Goal: Information Seeking & Learning: Learn about a topic

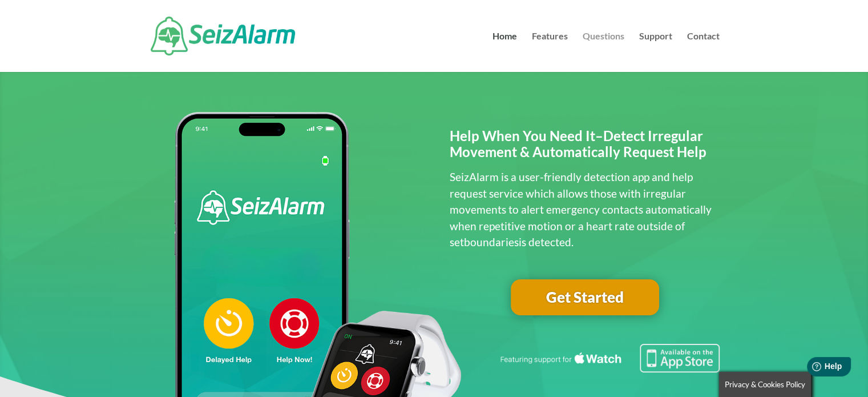
click at [595, 34] on link "Questions" at bounding box center [604, 52] width 42 height 40
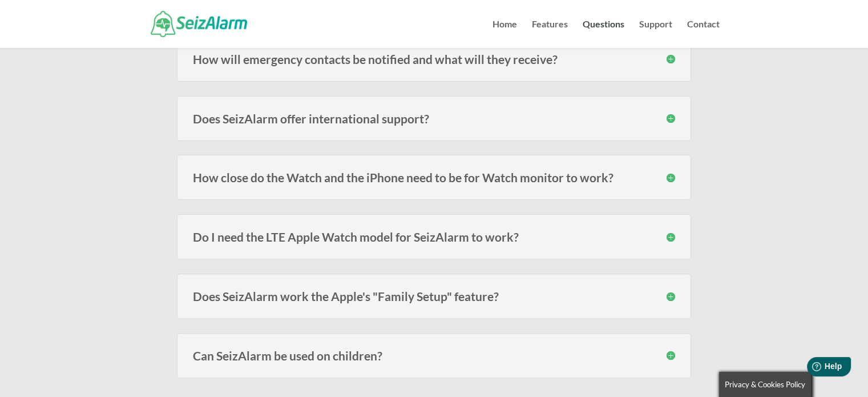
scroll to position [308, 0]
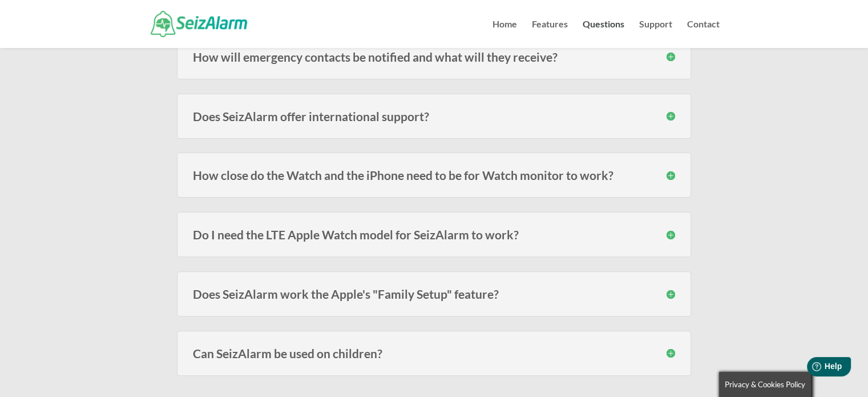
click at [651, 236] on h3 "Do I need the LTE Apple Watch model for SeizAlarm to work?" at bounding box center [434, 234] width 482 height 12
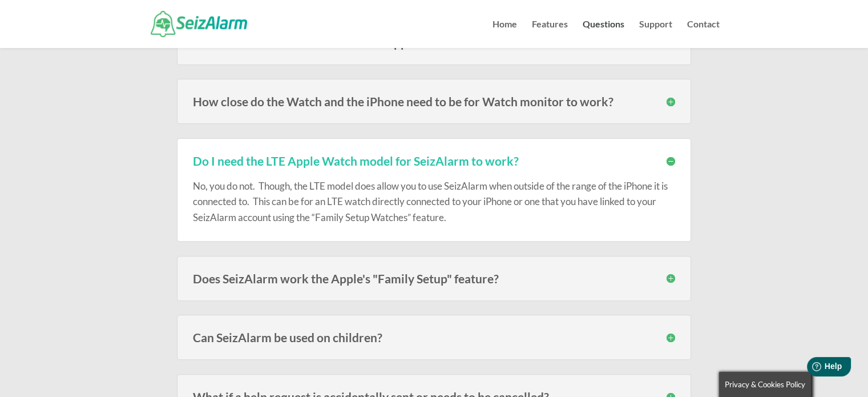
scroll to position [0, 0]
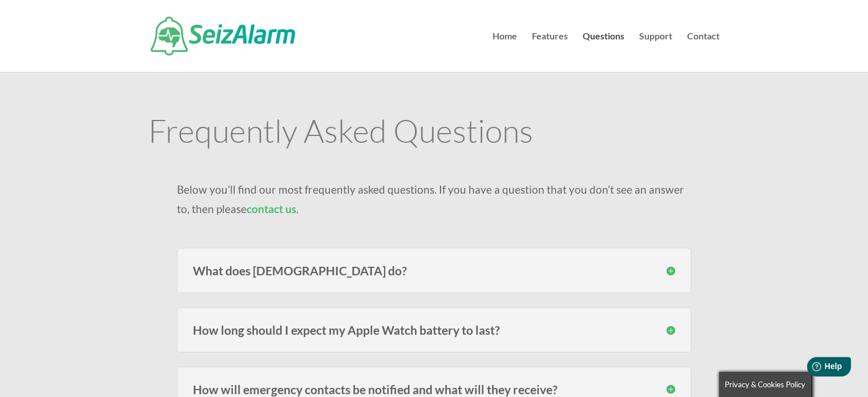
click at [187, 45] on img at bounding box center [223, 36] width 144 height 39
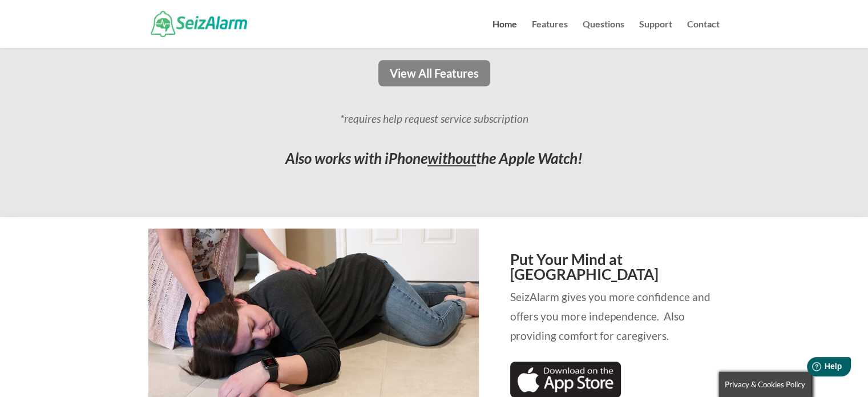
scroll to position [1044, 0]
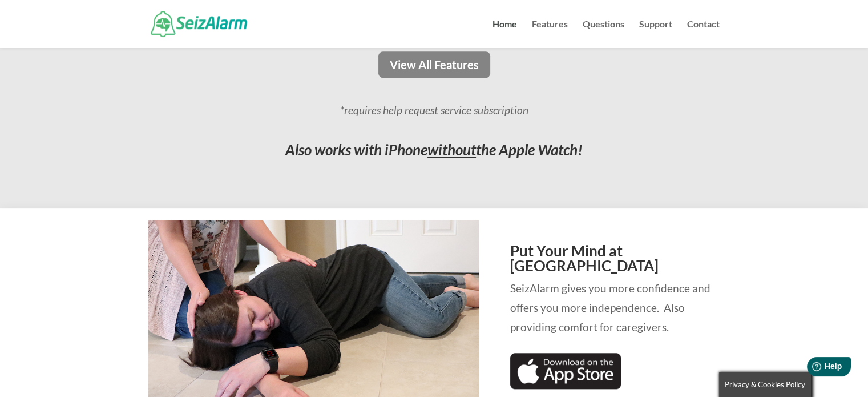
click at [450, 150] on span "without" at bounding box center [452, 149] width 49 height 18
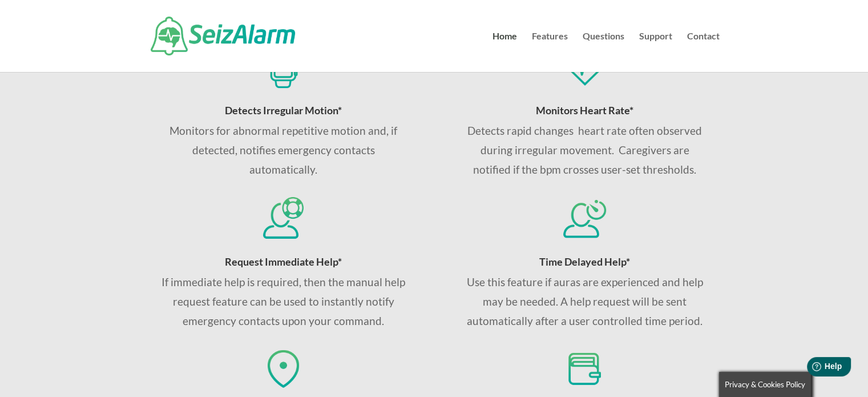
scroll to position [0, 0]
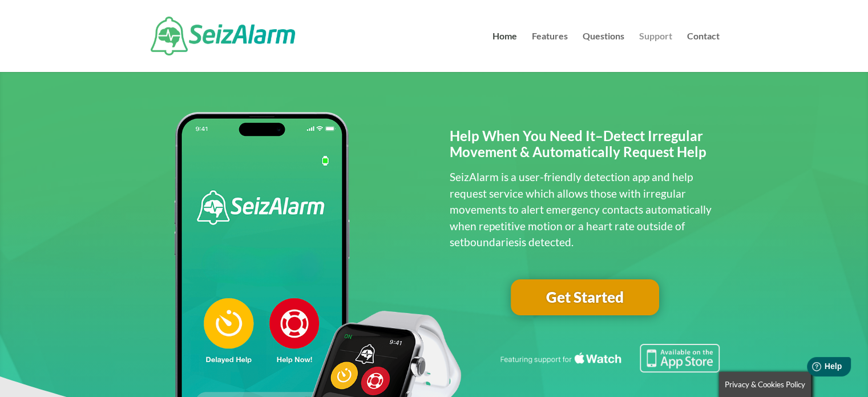
click at [646, 37] on link "Support" at bounding box center [655, 52] width 33 height 40
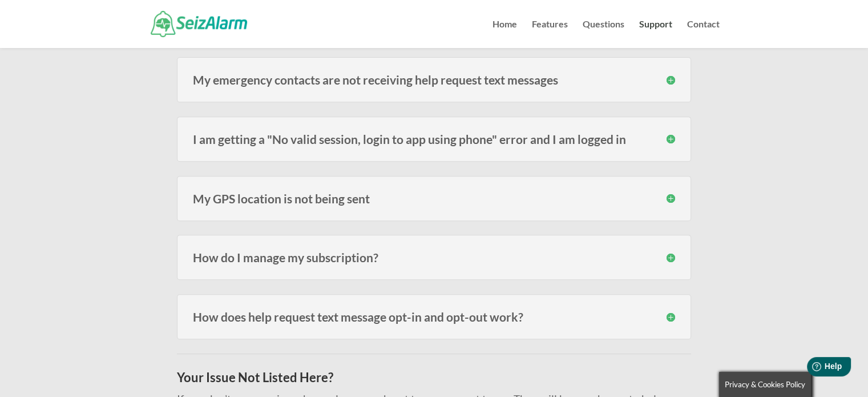
scroll to position [457, 0]
